Goal: Task Accomplishment & Management: Manage account settings

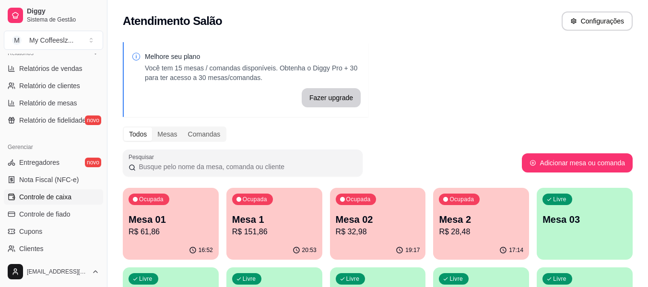
scroll to position [336, 0]
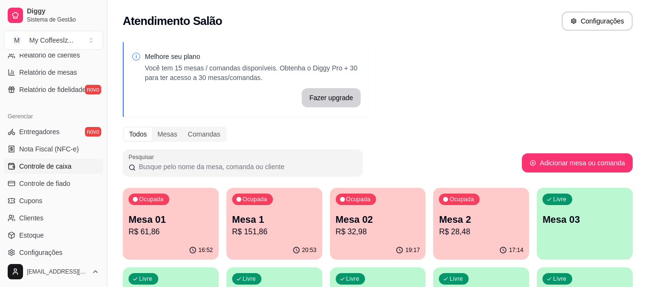
click at [51, 169] on span "Controle de caixa" at bounding box center [45, 167] width 52 height 10
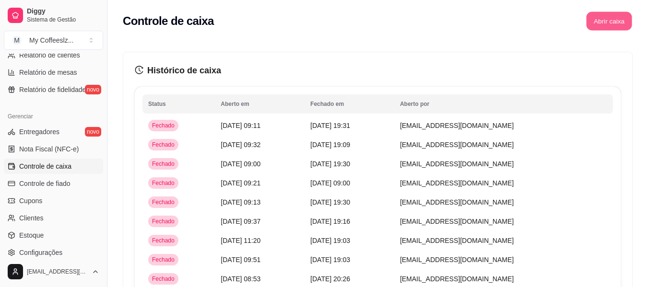
click at [588, 21] on button "Abrir caixa" at bounding box center [609, 21] width 46 height 19
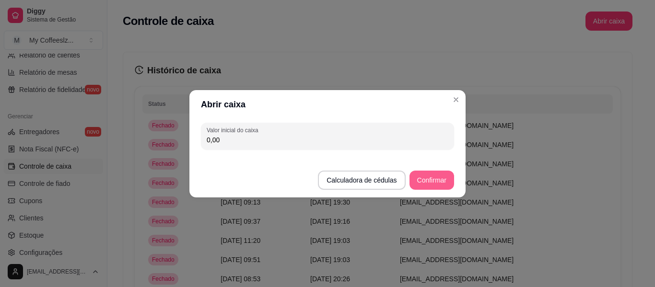
click at [439, 180] on button "Confirmar" at bounding box center [432, 180] width 45 height 19
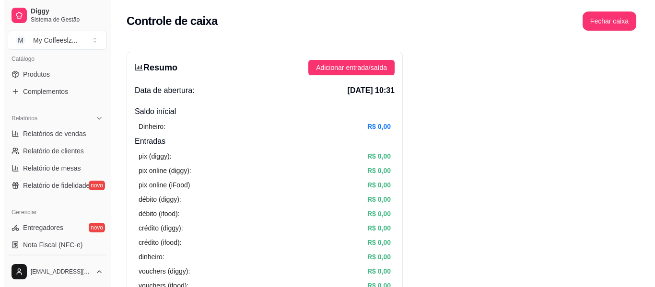
scroll to position [144, 0]
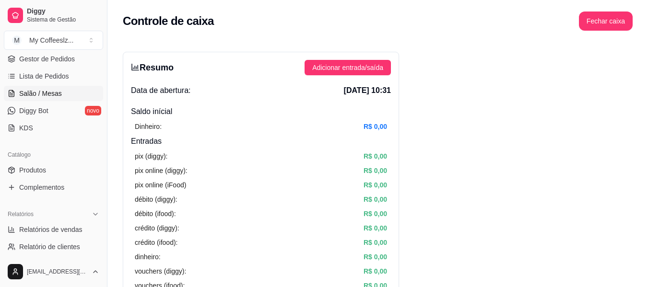
click at [36, 96] on span "Salão / Mesas" at bounding box center [40, 94] width 43 height 10
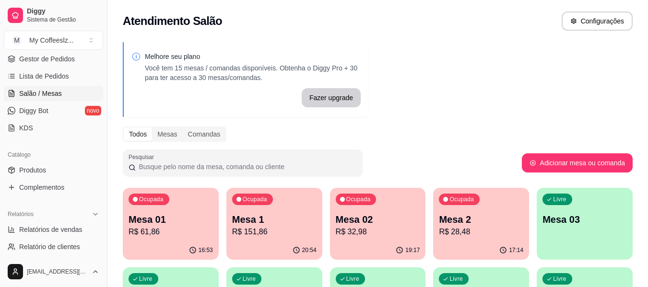
click at [492, 220] on p "Mesa 2" at bounding box center [481, 219] width 84 height 13
click at [593, 235] on div "Livre Mesa 03" at bounding box center [584, 218] width 93 height 59
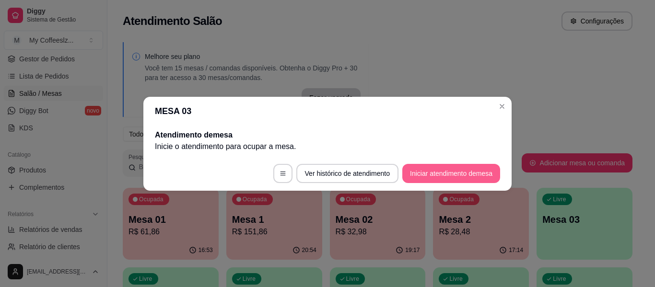
click at [446, 171] on button "Iniciar atendimento de mesa" at bounding box center [452, 173] width 98 height 19
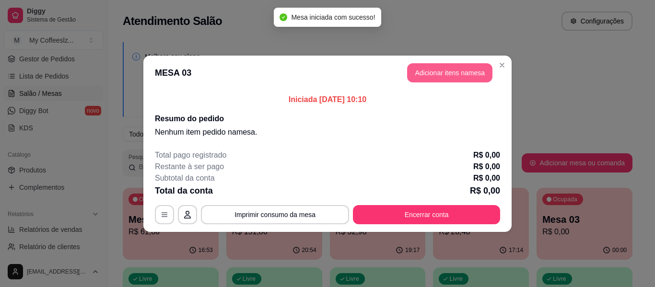
click at [441, 68] on button "Adicionar itens na mesa" at bounding box center [449, 72] width 85 height 19
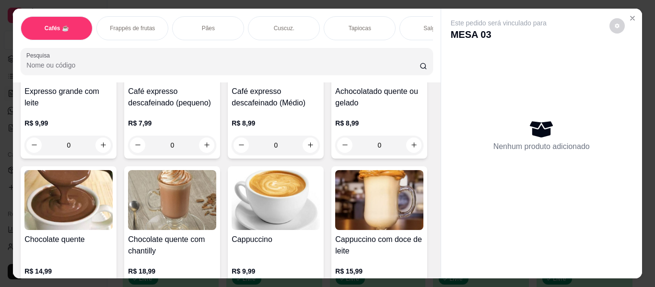
scroll to position [768, 0]
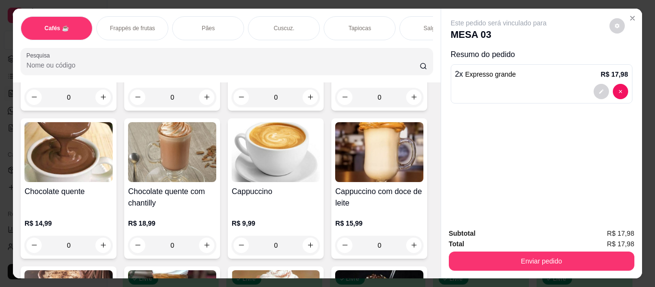
type input "2"
click at [415, 16] on div "Salgados" at bounding box center [436, 28] width 72 height 24
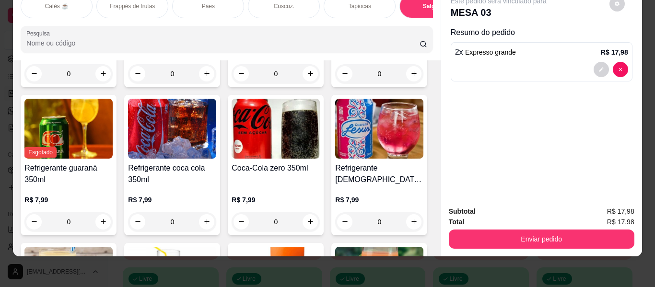
scroll to position [4654, 0]
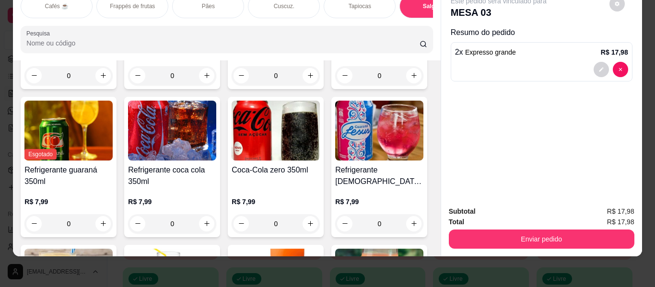
type input "1"
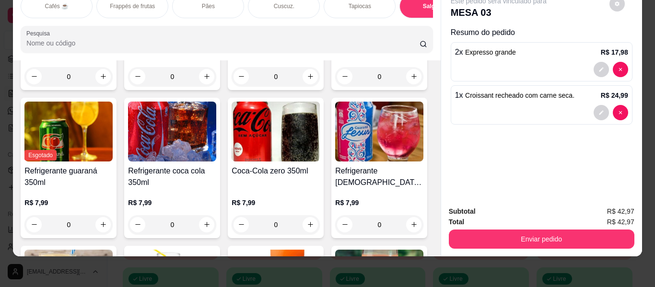
type input "1"
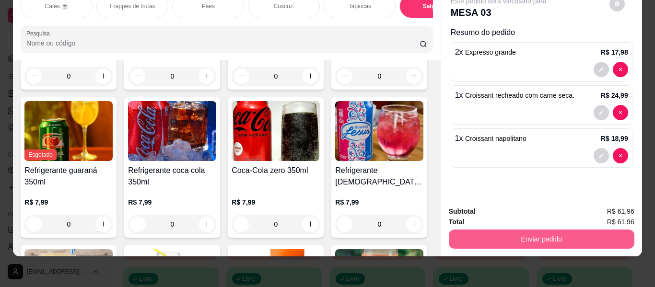
click at [517, 232] on button "Enviar pedido" at bounding box center [542, 239] width 186 height 19
click at [556, 233] on button "Enviar pedido" at bounding box center [542, 239] width 186 height 19
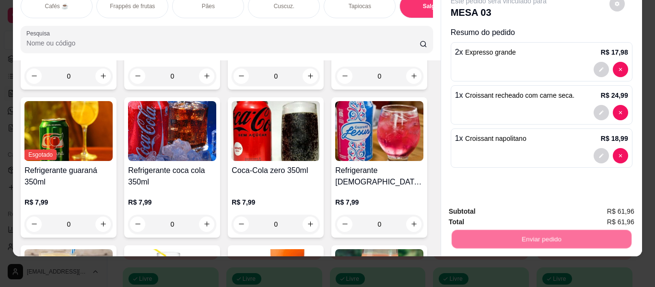
click at [601, 206] on button "Enviar pedido" at bounding box center [610, 208] width 54 height 18
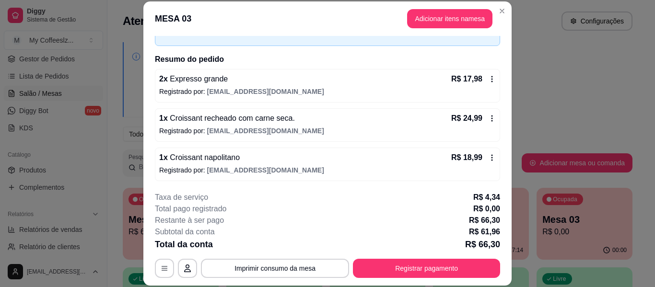
scroll to position [59, 0]
click at [316, 154] on div "1 x Croissant napolitano R$ 18,99" at bounding box center [327, 157] width 337 height 12
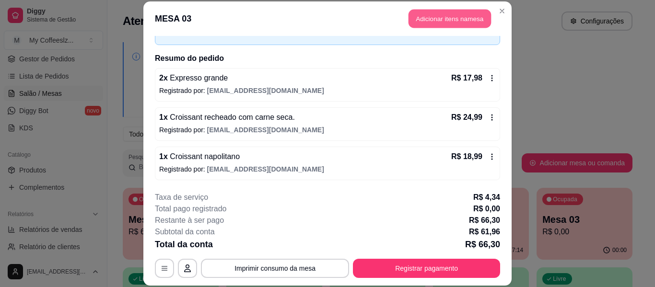
click at [426, 18] on button "Adicionar itens na mesa" at bounding box center [450, 19] width 83 height 19
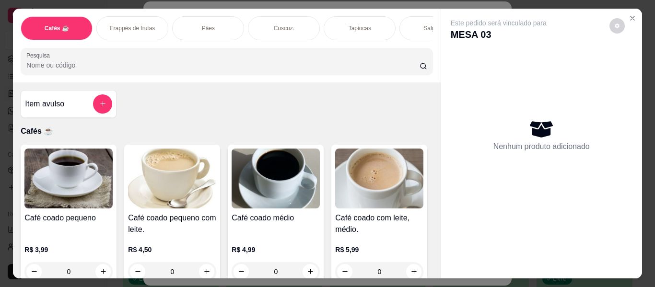
click at [408, 21] on div "Salgados" at bounding box center [436, 28] width 72 height 24
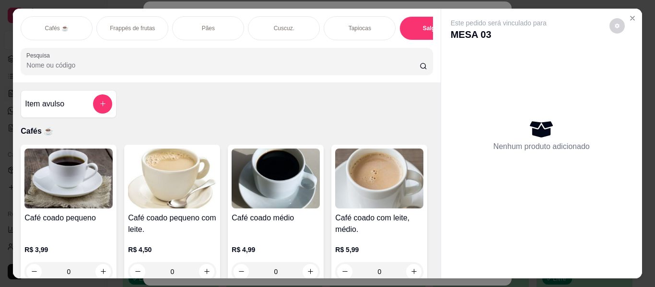
scroll to position [26, 0]
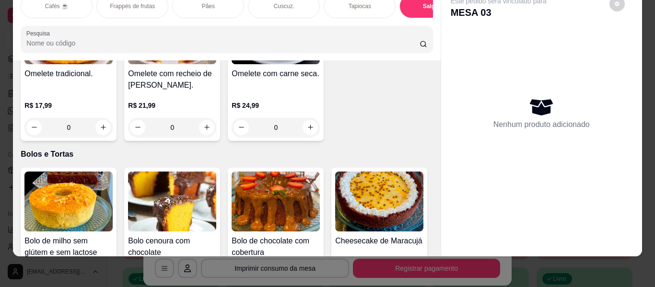
type input "1"
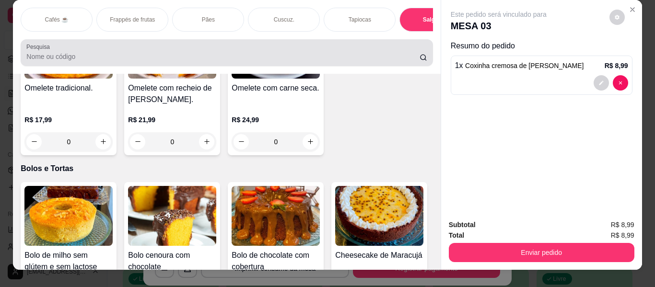
scroll to position [0, 0]
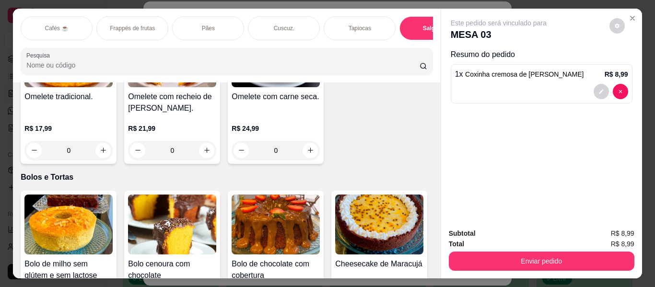
click at [359, 24] on p "Tapiocas" at bounding box center [360, 28] width 23 height 8
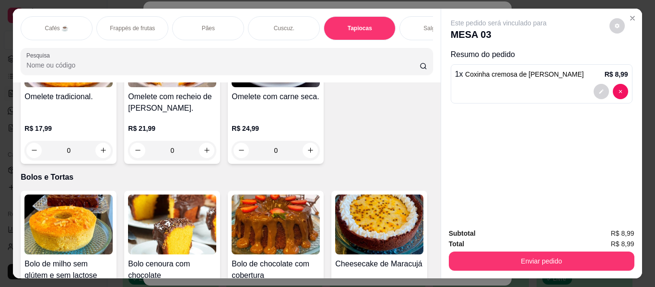
scroll to position [26, 0]
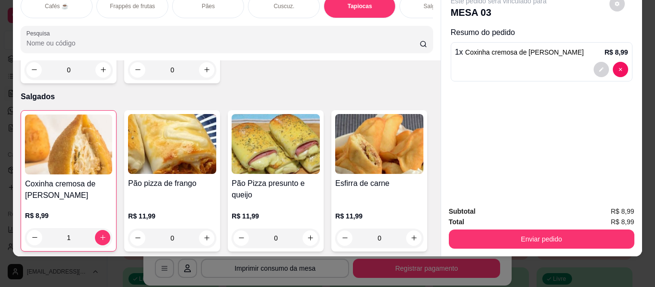
type input "1"
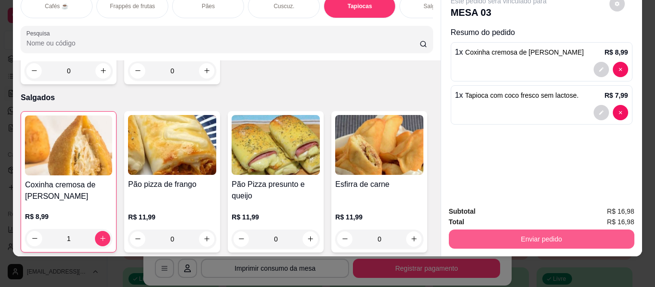
click at [498, 230] on button "Enviar pedido" at bounding box center [542, 239] width 186 height 19
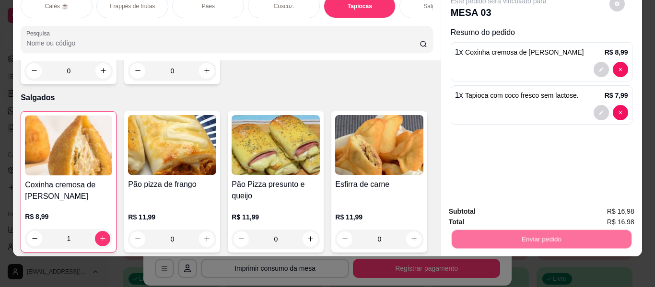
click at [606, 203] on button "Enviar pedido" at bounding box center [610, 208] width 54 height 18
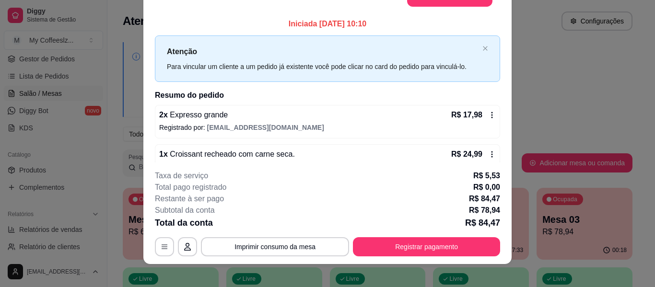
scroll to position [0, 0]
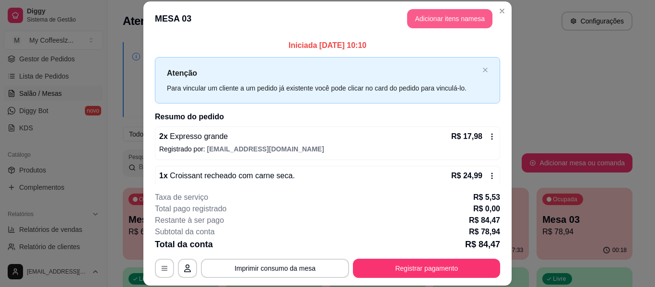
click at [466, 15] on button "Adicionar itens na mesa" at bounding box center [449, 18] width 85 height 19
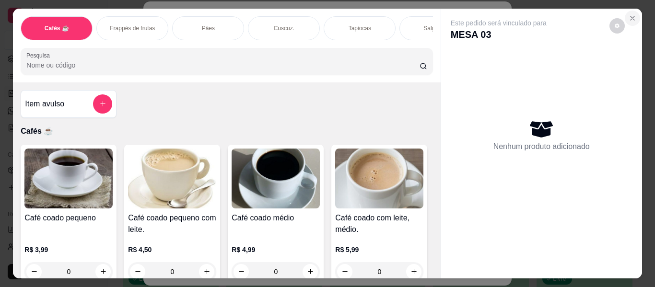
click at [628, 21] on button "Close" at bounding box center [632, 18] width 15 height 15
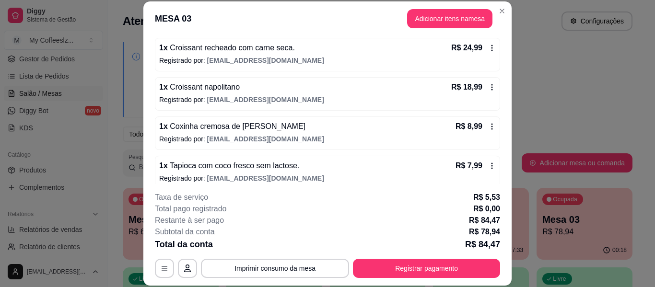
scroll to position [137, 0]
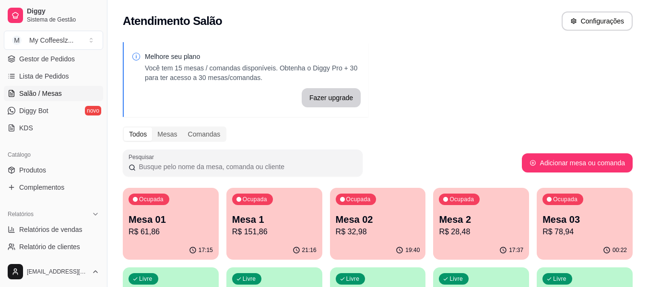
click at [171, 236] on p "R$ 61,86" at bounding box center [171, 232] width 84 height 12
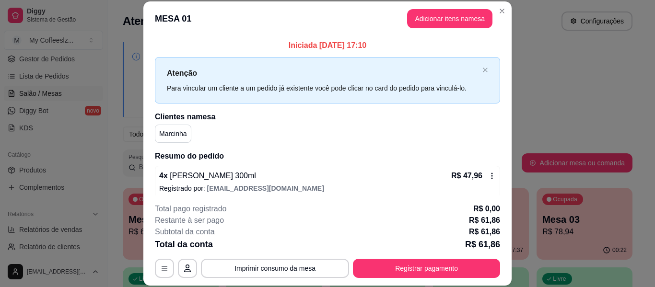
scroll to position [47, 0]
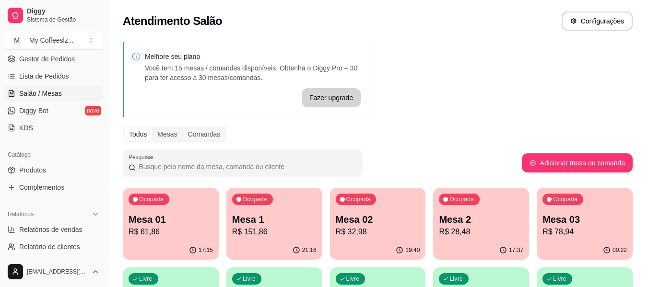
click at [285, 249] on div "21:16" at bounding box center [274, 250] width 96 height 19
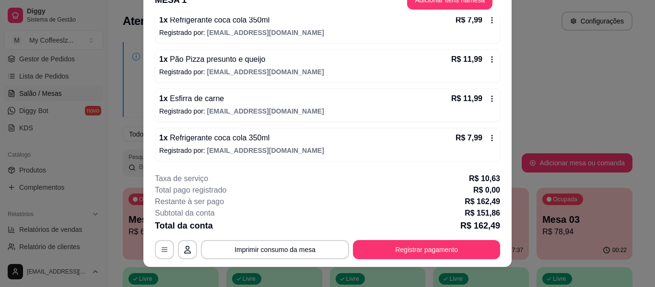
scroll to position [29, 0]
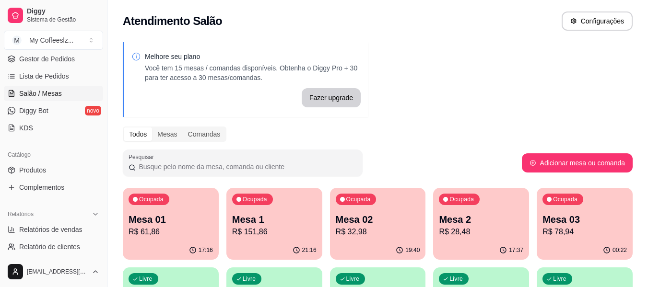
click at [344, 260] on div "19:40" at bounding box center [378, 250] width 96 height 19
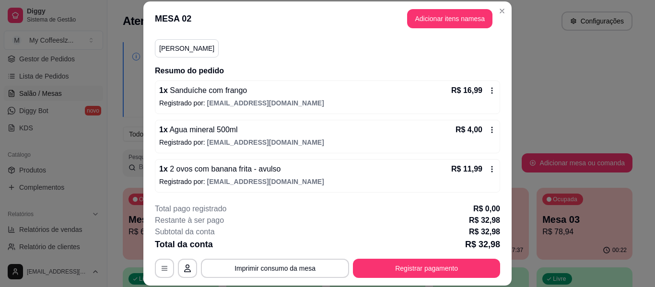
scroll to position [86, 0]
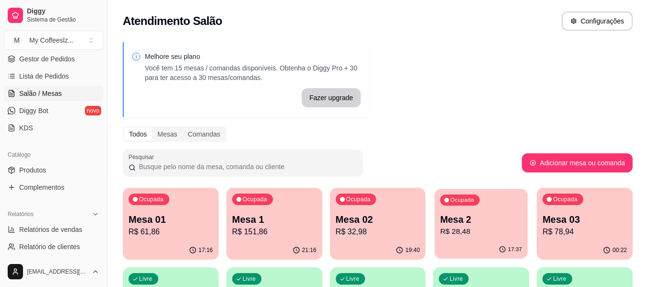
click at [475, 218] on p "Mesa 2" at bounding box center [481, 220] width 82 height 13
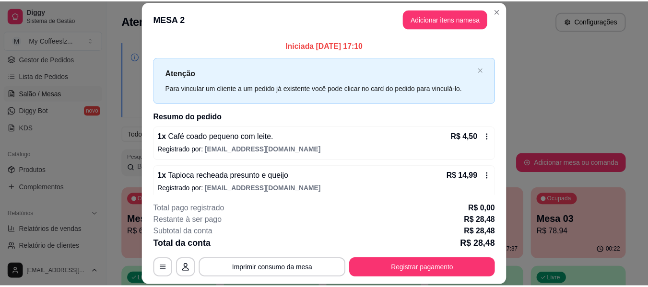
scroll to position [47, 0]
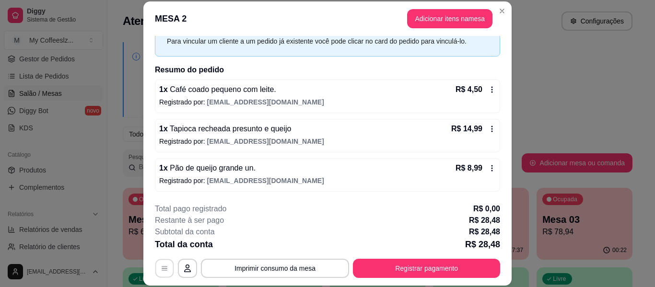
click at [155, 276] on button "button" at bounding box center [164, 269] width 19 height 19
click at [186, 269] on icon "button" at bounding box center [188, 269] width 8 height 8
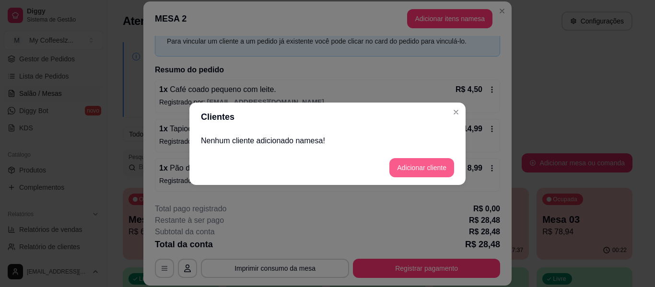
click at [443, 164] on button "Adicionar cliente" at bounding box center [422, 167] width 65 height 19
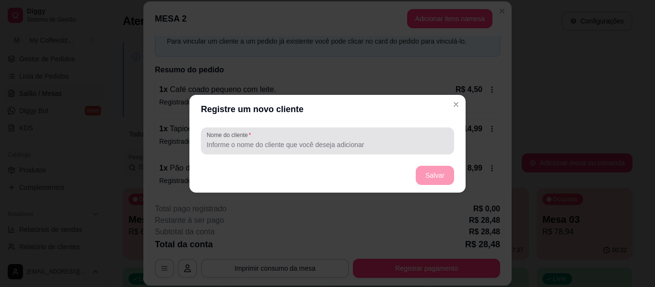
click at [344, 154] on div "Nome do cliente" at bounding box center [327, 141] width 253 height 27
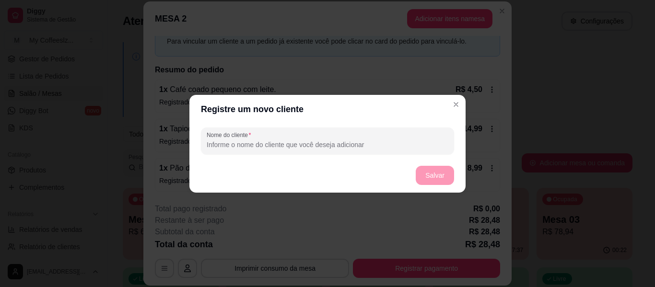
type input "t"
type input "T"
type input "Thalia"
click at [439, 166] on button "Salvar" at bounding box center [435, 175] width 38 height 19
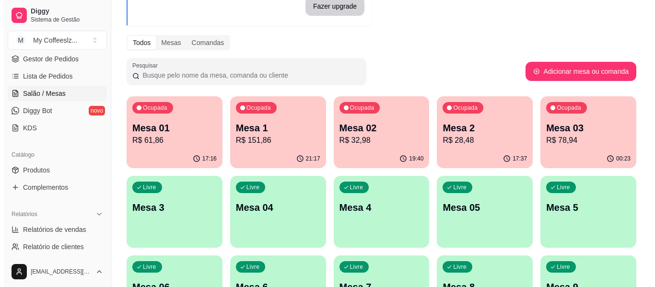
scroll to position [96, 0]
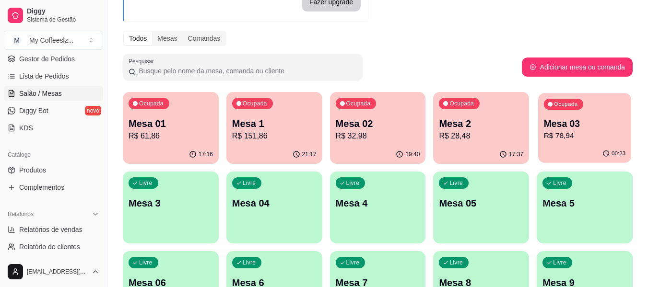
click at [572, 142] on div "Ocupada Mesa 03 R$ 78,94" at bounding box center [584, 119] width 93 height 52
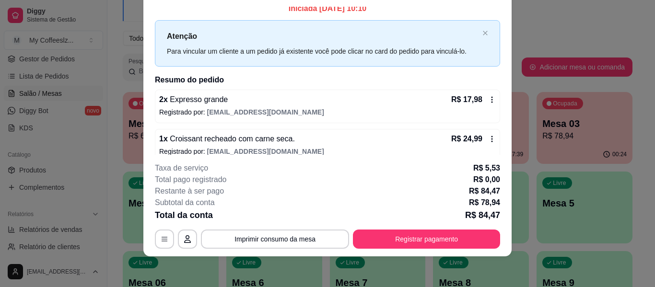
scroll to position [0, 0]
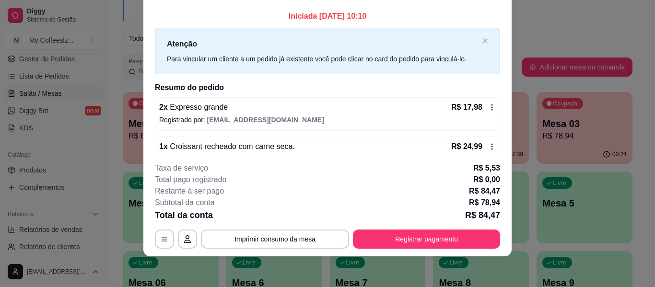
click at [396, 9] on div "Iniciada [DATE] 10:10 Atenção Para vincular um cliente a um pedido já existente…" at bounding box center [327, 81] width 369 height 148
click at [253, 80] on div "Iniciada [DATE] 10:10 Atenção Para vincular um cliente a um pedido já existente…" at bounding box center [327, 150] width 345 height 278
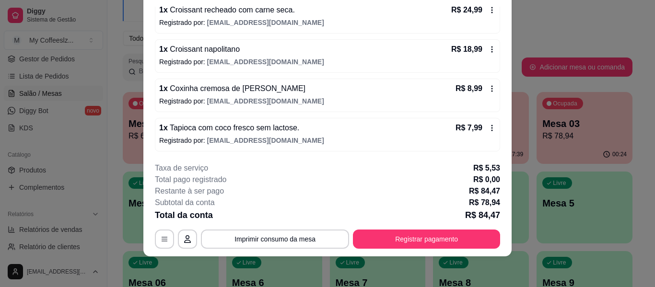
scroll to position [137, 0]
click at [361, 143] on p "Registrado por: [EMAIL_ADDRESS][DOMAIN_NAME]" at bounding box center [327, 140] width 337 height 10
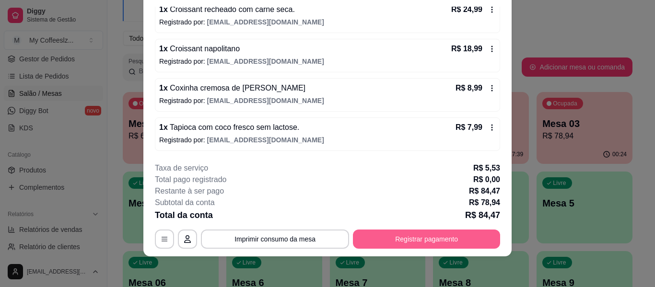
click at [396, 235] on button "Registrar pagamento" at bounding box center [426, 239] width 147 height 19
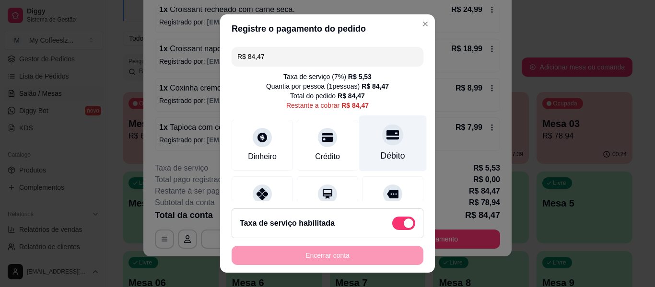
click at [371, 145] on div "Débito" at bounding box center [393, 144] width 68 height 56
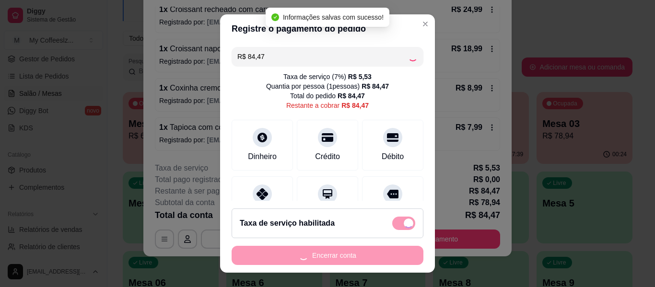
type input "R$ 0,00"
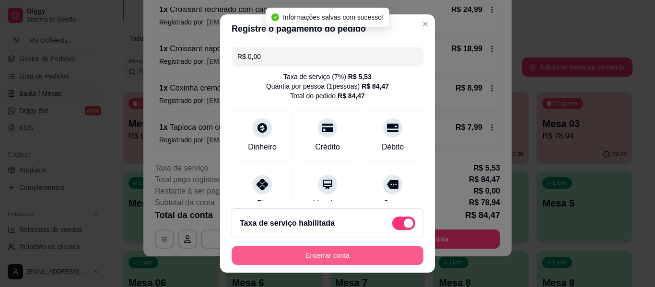
click at [324, 260] on button "Encerrar conta" at bounding box center [328, 255] width 192 height 19
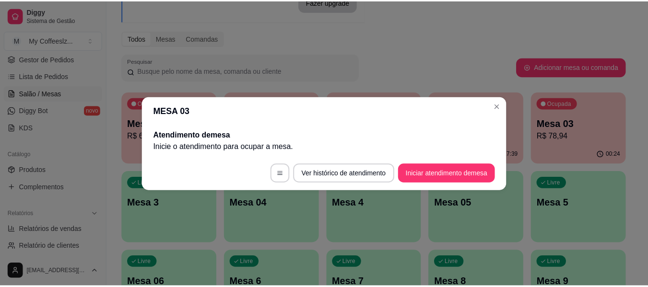
scroll to position [0, 0]
